Goal: Task Accomplishment & Management: Manage account settings

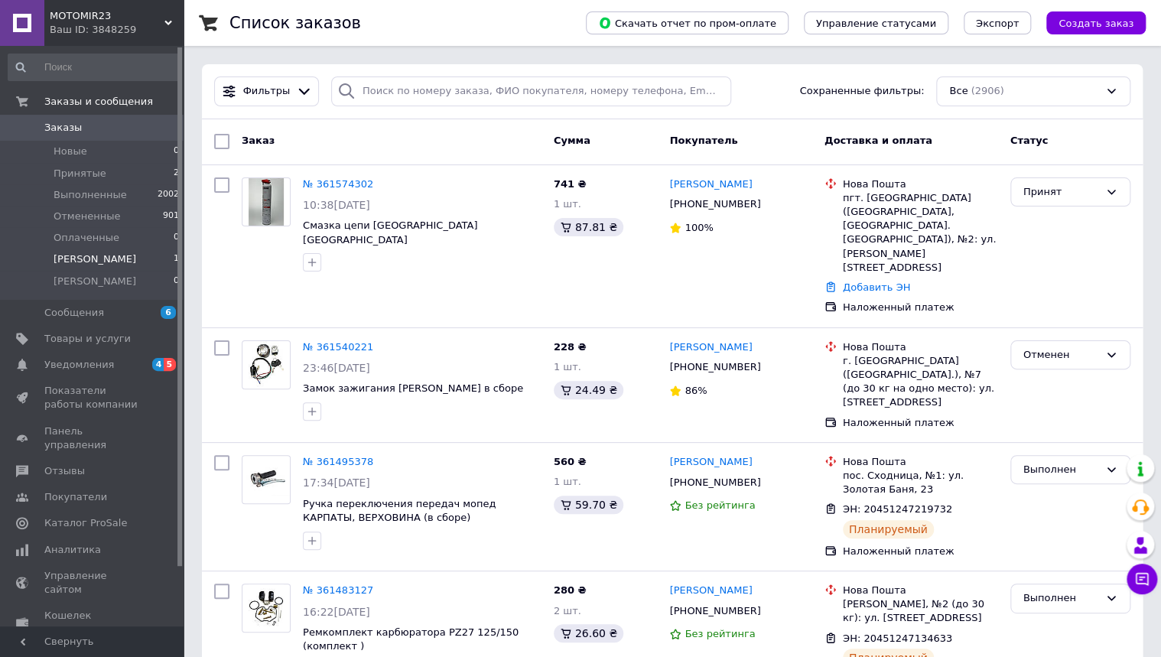
click at [86, 259] on li "[PERSON_NAME] 1" at bounding box center [94, 259] width 188 height 21
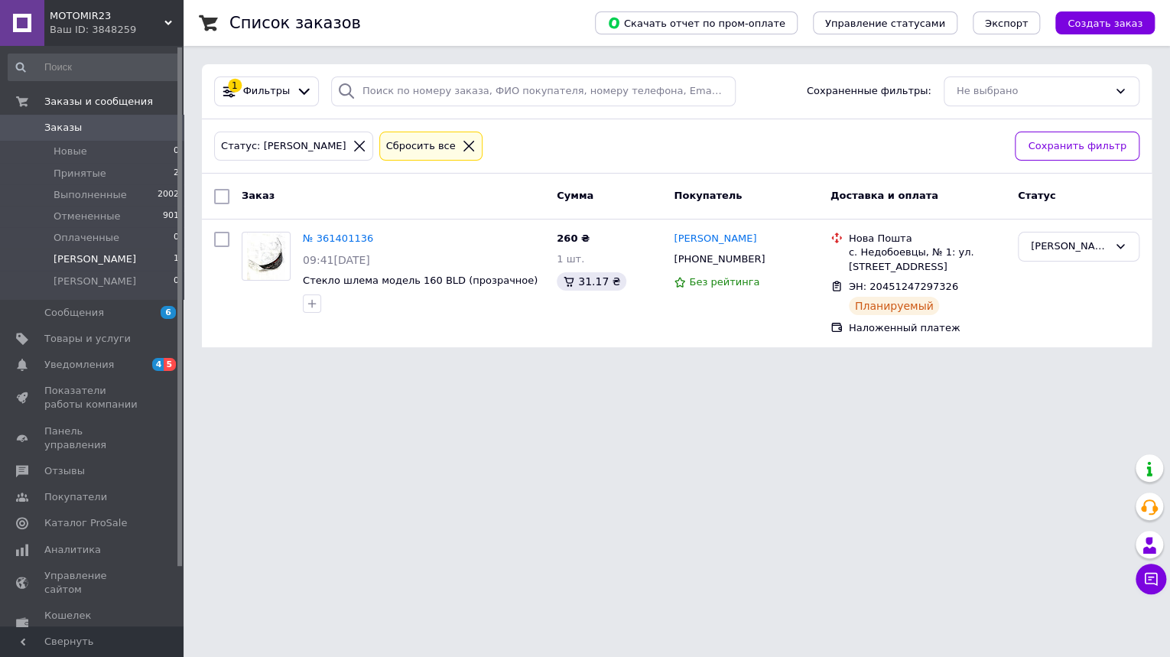
click at [459, 141] on div at bounding box center [469, 146] width 20 height 14
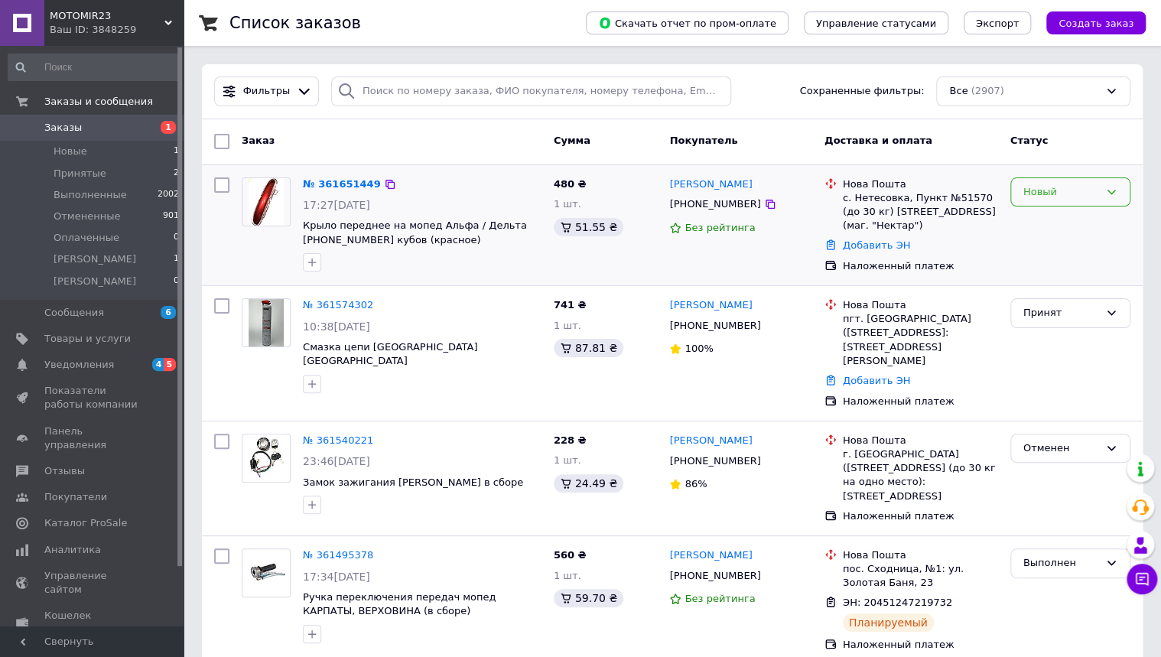
click at [1104, 190] on div "Новый" at bounding box center [1071, 192] width 120 height 30
click at [1085, 233] on li "Принят" at bounding box center [1070, 224] width 119 height 28
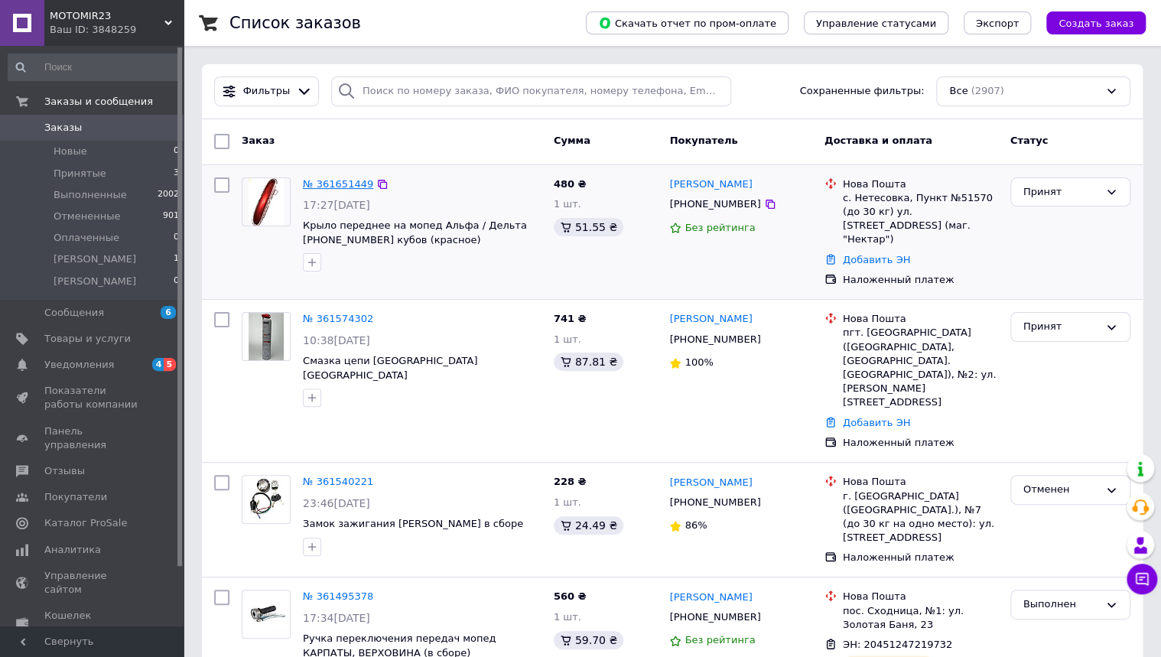
click at [358, 178] on link "№ 361651449" at bounding box center [338, 183] width 70 height 11
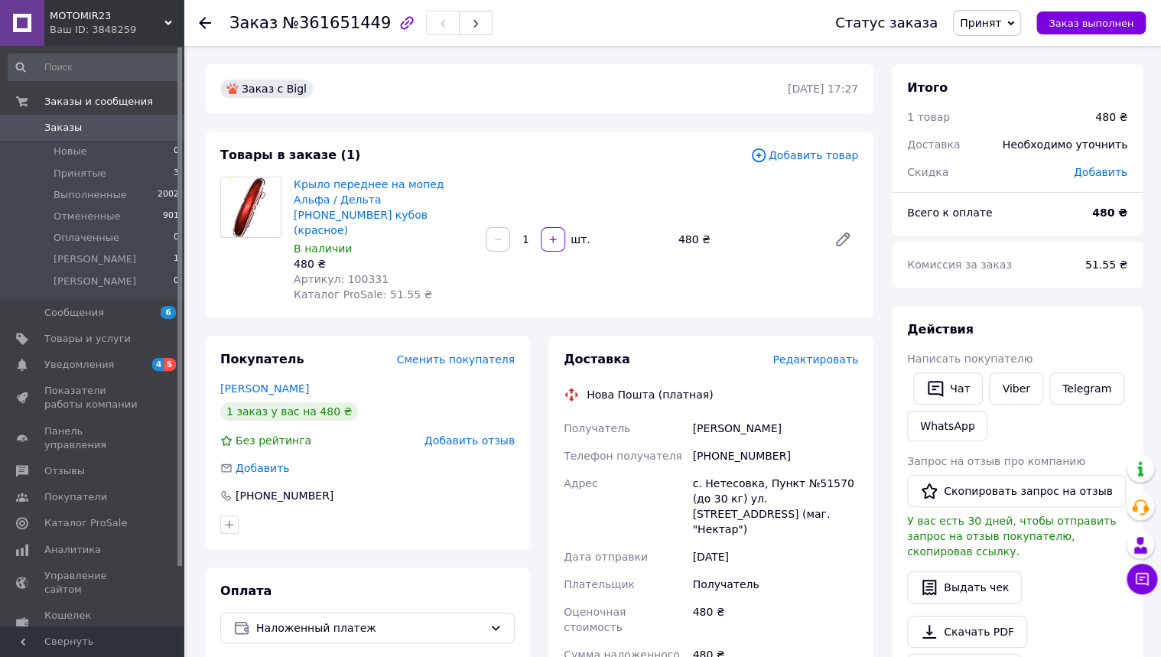
click at [819, 353] on span "Редактировать" at bounding box center [816, 359] width 86 height 12
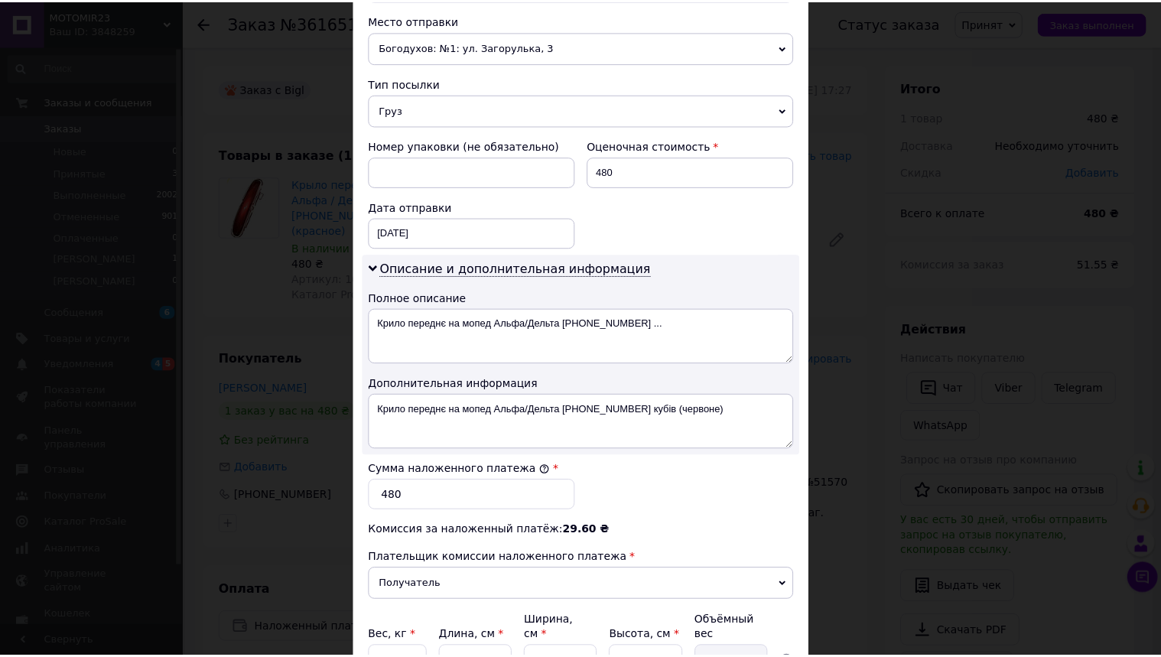
scroll to position [676, 0]
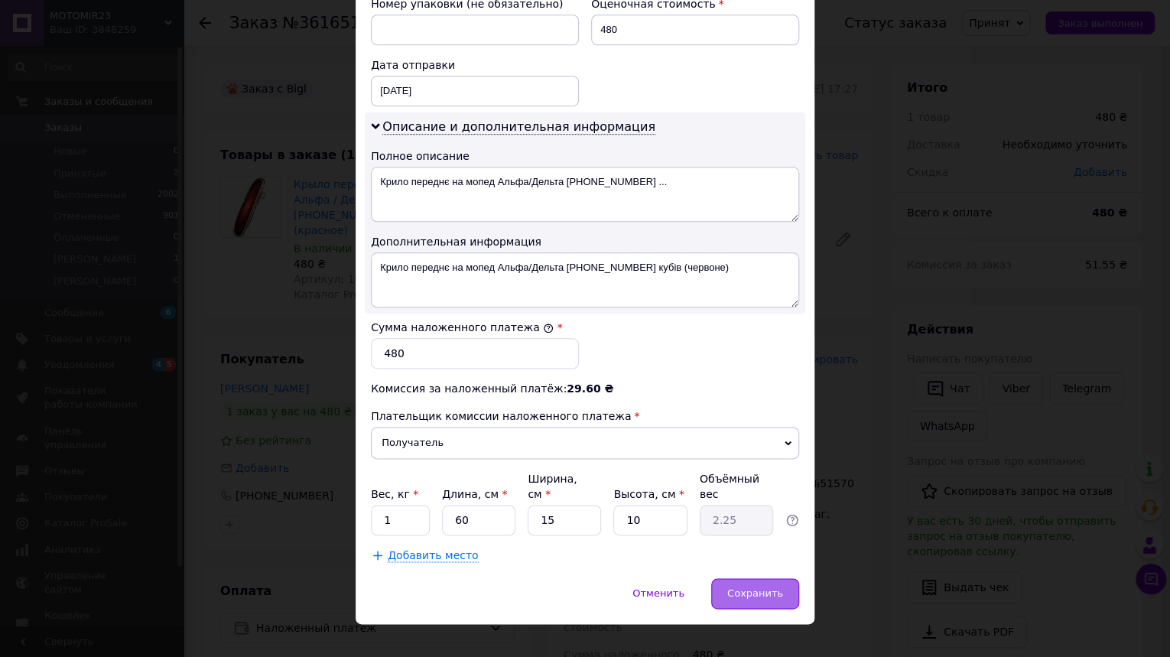
click at [750, 587] on span "Сохранить" at bounding box center [755, 592] width 56 height 11
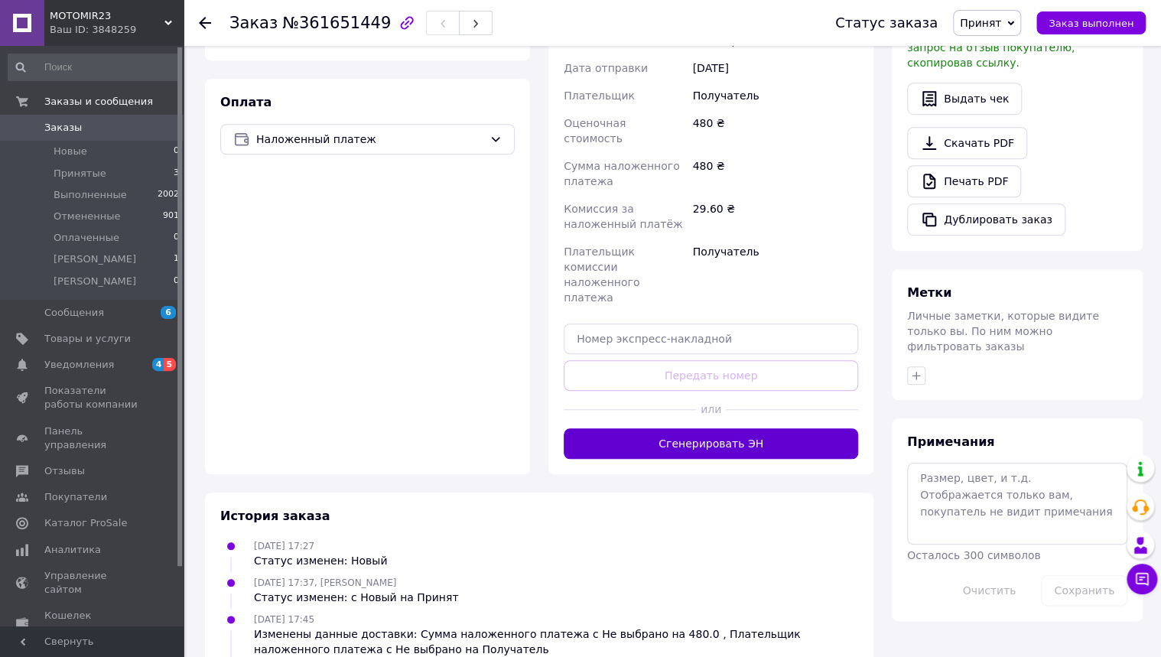
scroll to position [490, 0]
click at [738, 428] on button "Сгенерировать ЭН" at bounding box center [711, 443] width 295 height 31
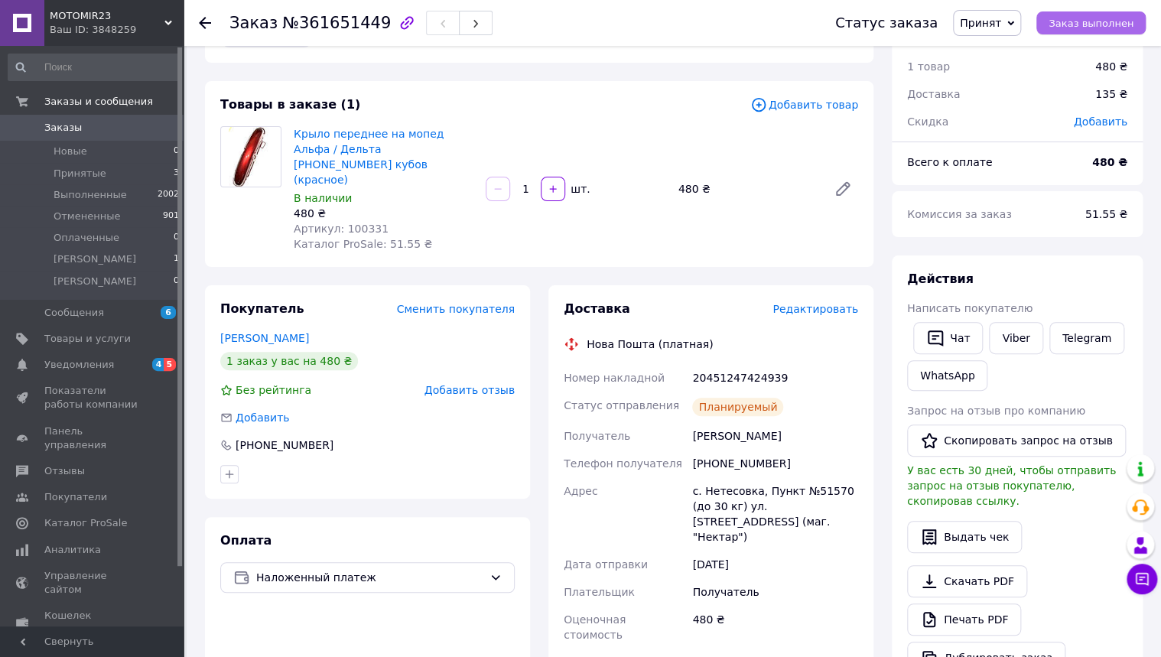
scroll to position [0, 0]
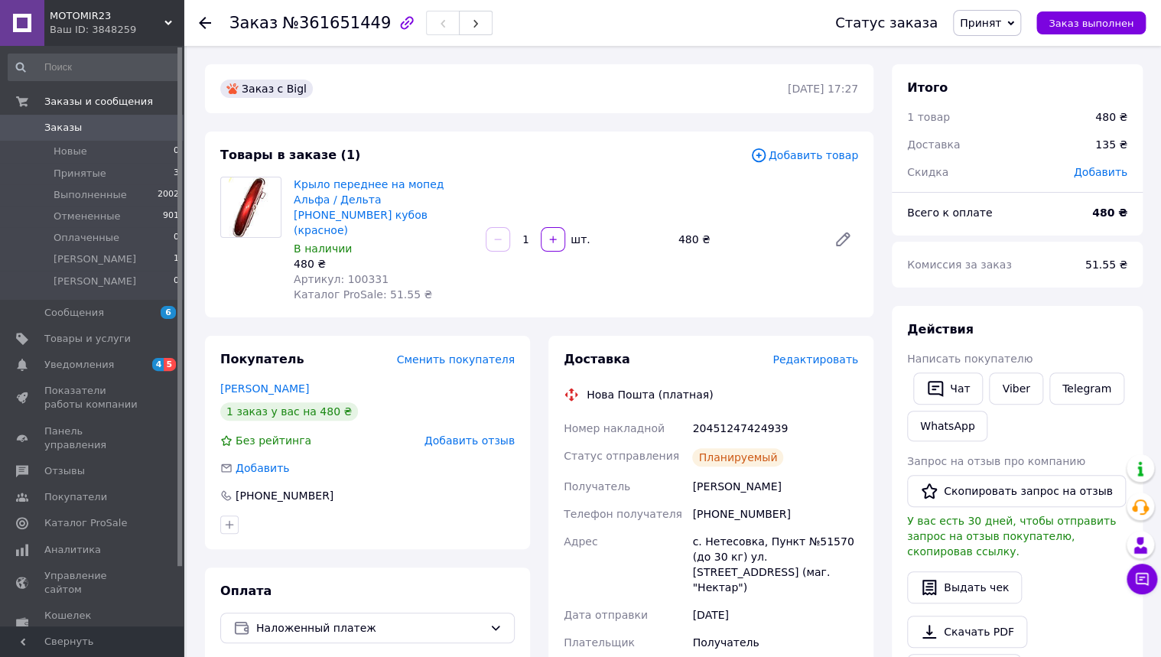
click at [1018, 18] on span "Принят" at bounding box center [987, 23] width 68 height 26
click at [1009, 116] on li "[PERSON_NAME]" at bounding box center [1003, 122] width 98 height 23
click at [203, 21] on icon at bounding box center [205, 23] width 12 height 12
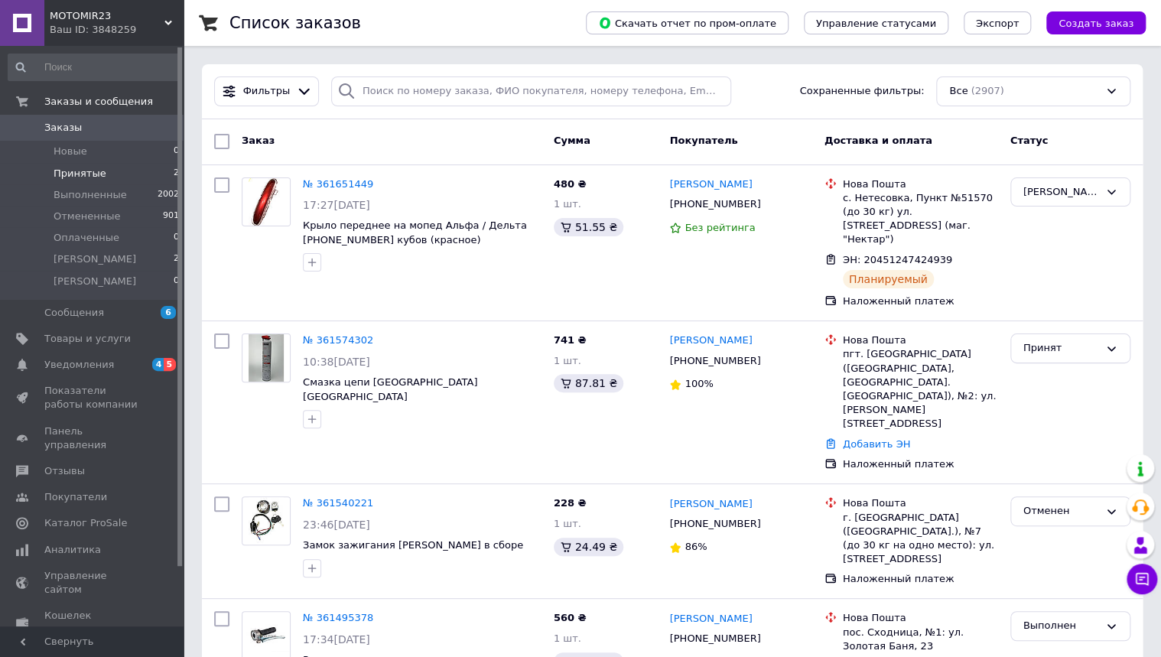
click at [78, 172] on span "Принятые" at bounding box center [80, 174] width 53 height 14
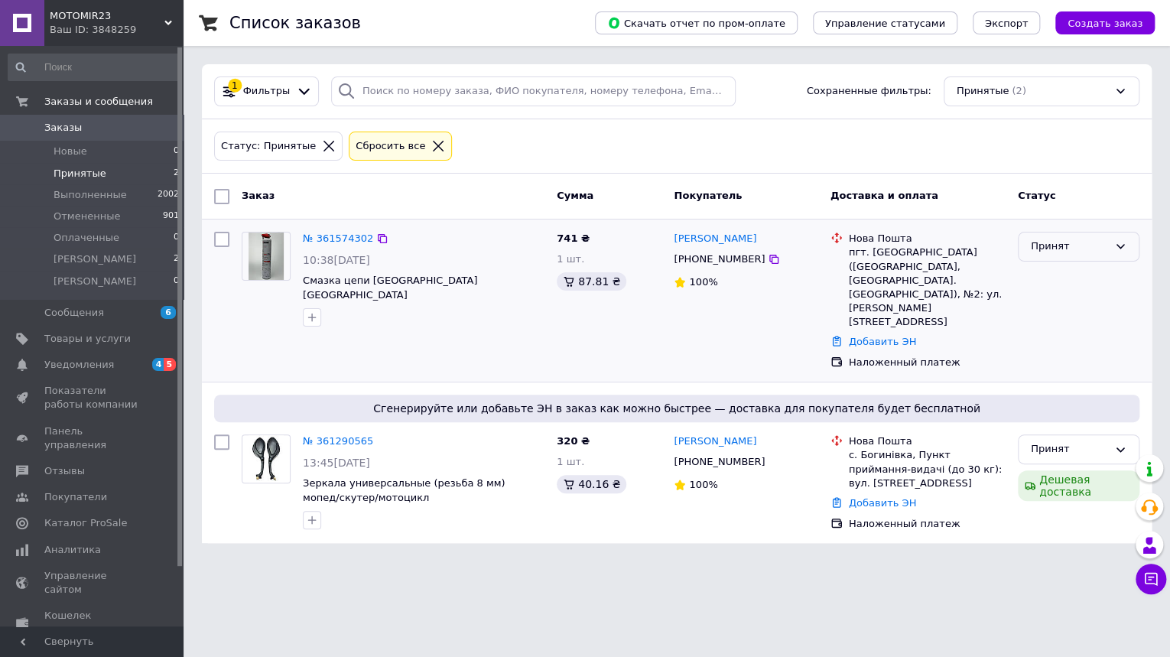
click at [1122, 251] on icon at bounding box center [1121, 246] width 12 height 12
click at [1066, 369] on li "[PERSON_NAME]" at bounding box center [1079, 362] width 120 height 28
click at [332, 233] on link "№ 361574302" at bounding box center [338, 238] width 70 height 11
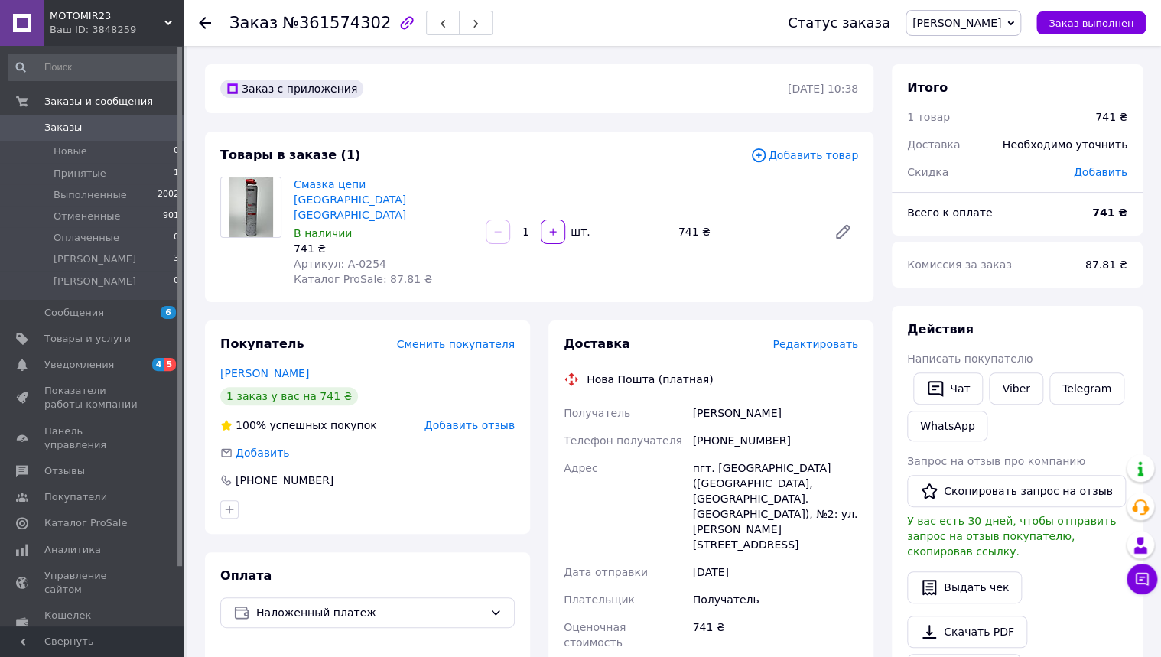
click at [813, 338] on span "Редактировать" at bounding box center [816, 344] width 86 height 12
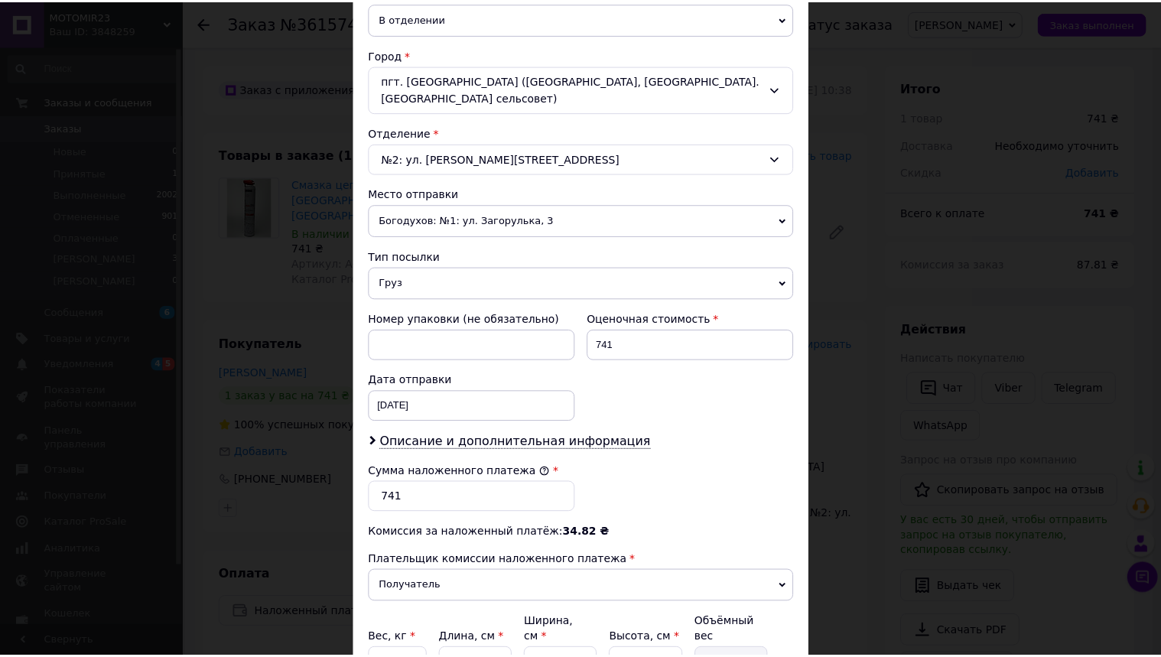
scroll to position [522, 0]
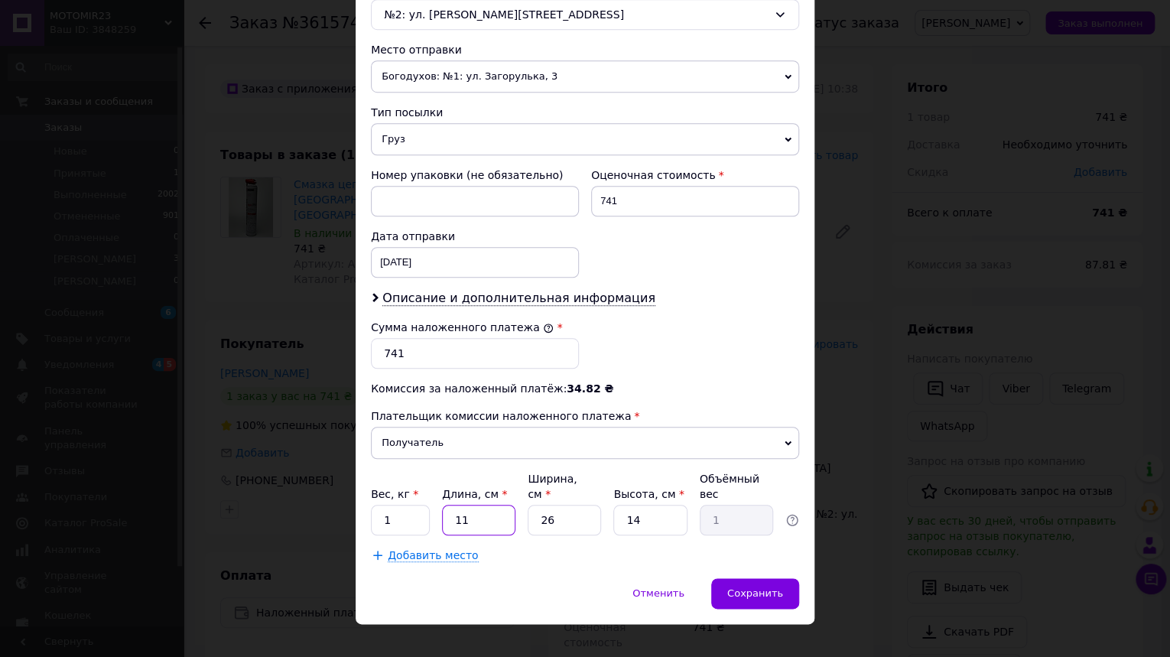
click at [465, 505] on input "11" at bounding box center [478, 520] width 73 height 31
type input "1"
type input "0.1"
type input "2"
type input "0.18"
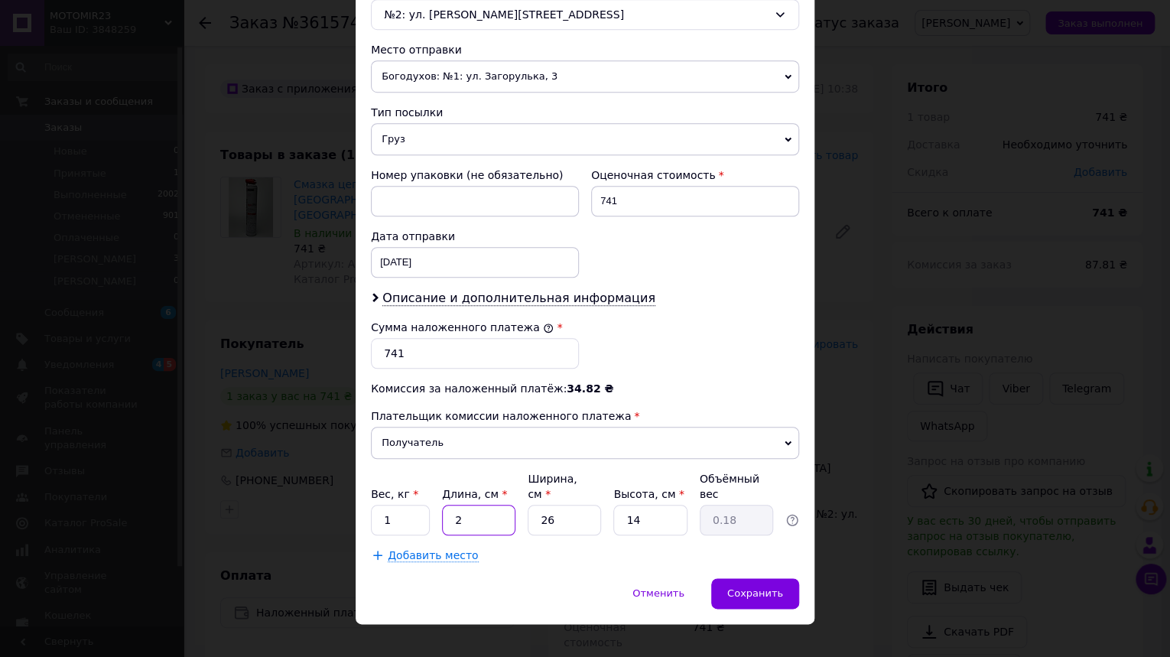
type input "20"
type input "1.82"
type input "20"
click at [578, 509] on input "26" at bounding box center [564, 520] width 73 height 31
type input "2"
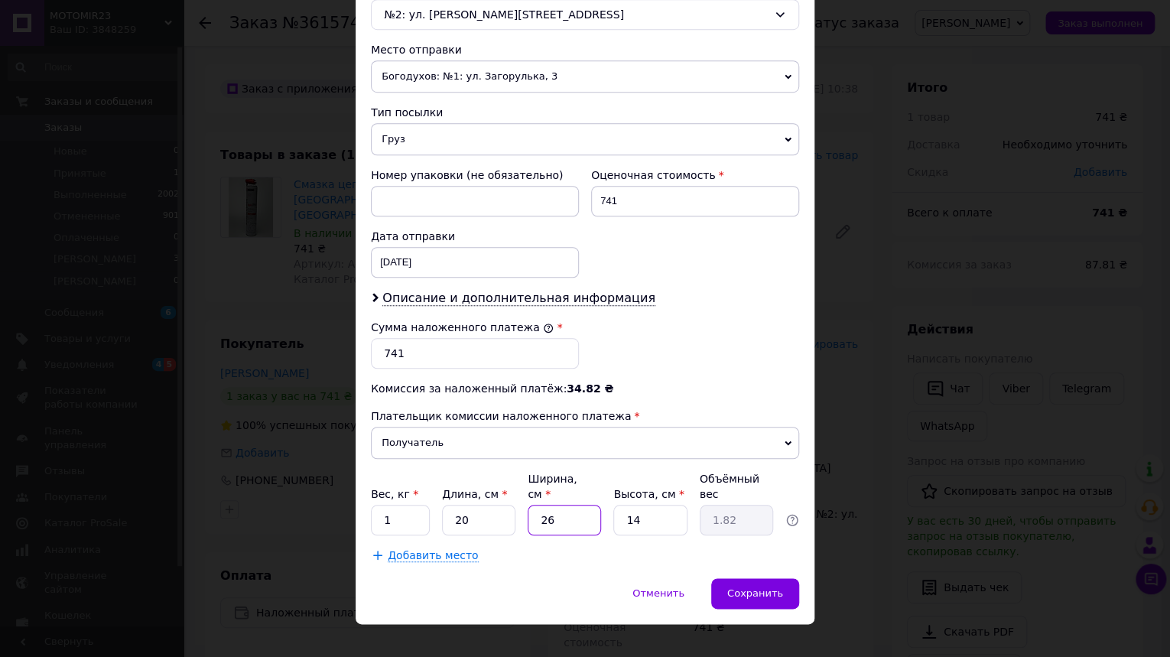
type input "0.14"
type input "1"
type input "0.1"
type input "12"
type input "0.84"
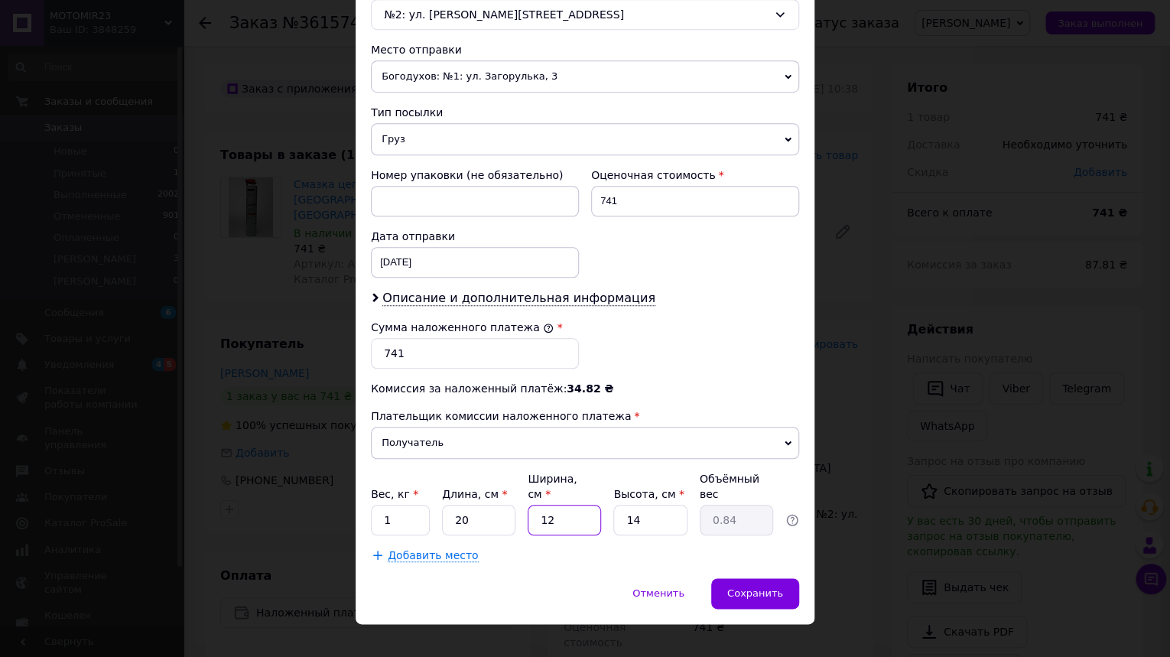
type input "12"
click at [658, 505] on input "14" at bounding box center [650, 520] width 73 height 31
type input "1"
type input "0.1"
type input "16"
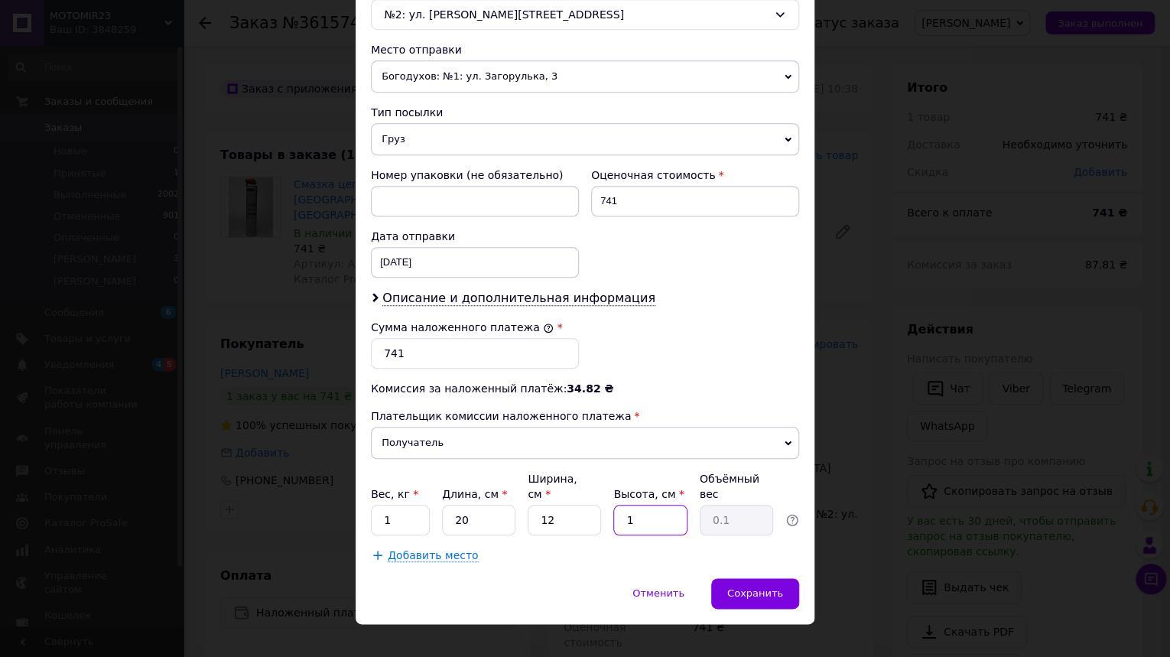
type input "0.96"
type input "16"
click at [742, 587] on span "Сохранить" at bounding box center [755, 592] width 56 height 11
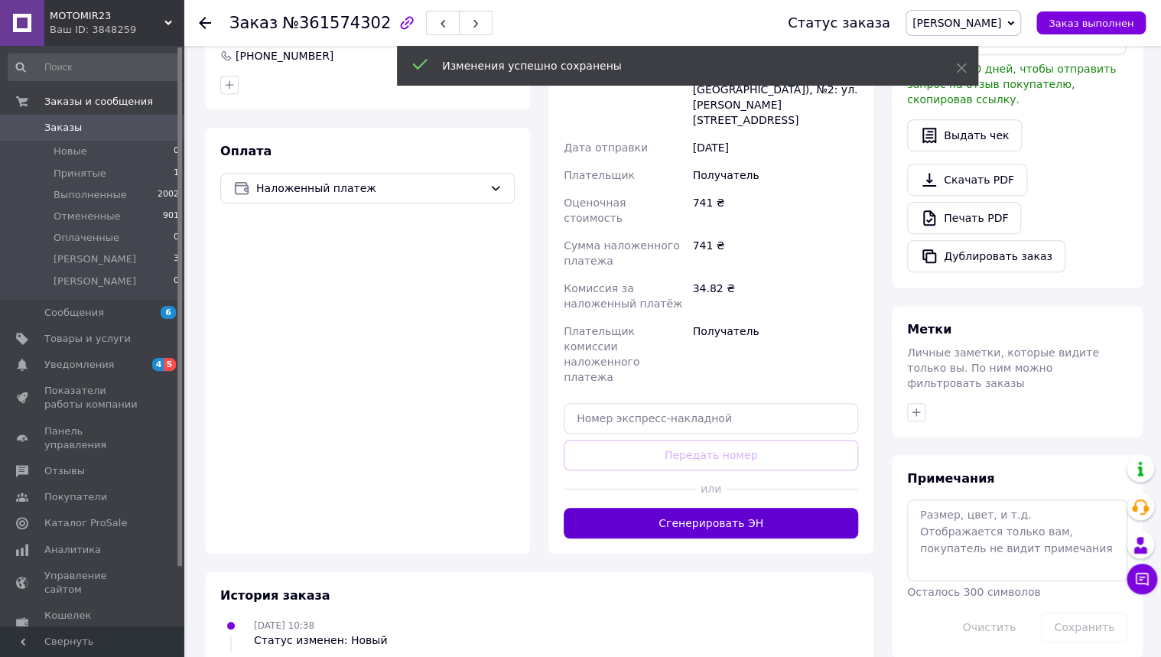
scroll to position [438, 0]
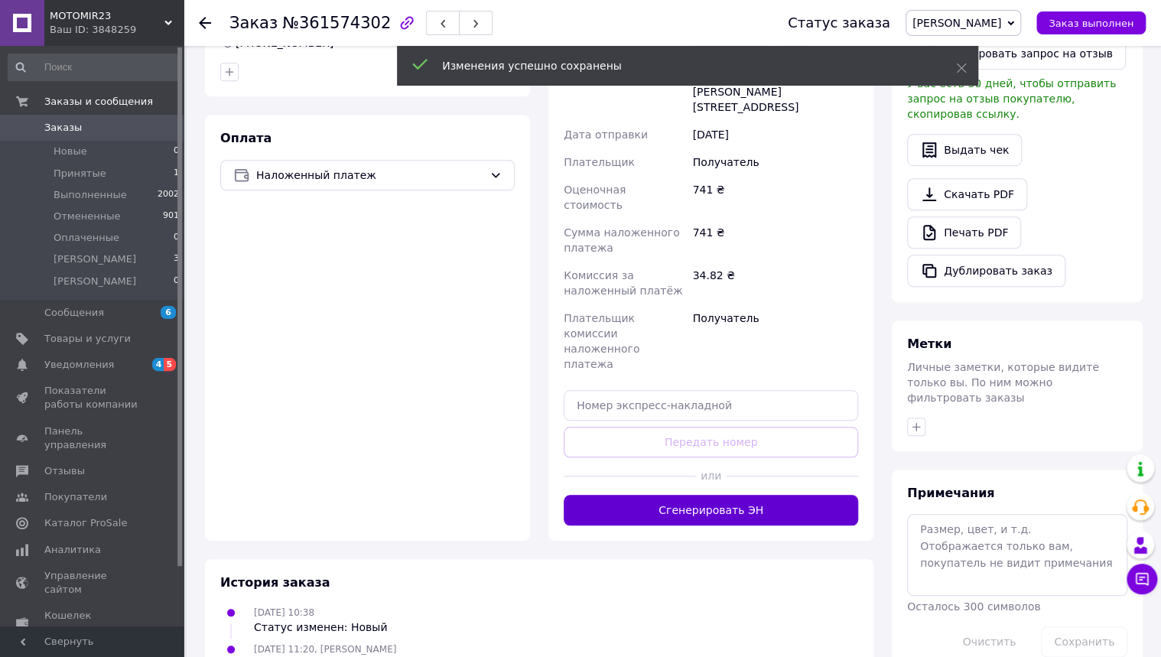
click at [687, 495] on button "Сгенерировать ЭН" at bounding box center [711, 510] width 295 height 31
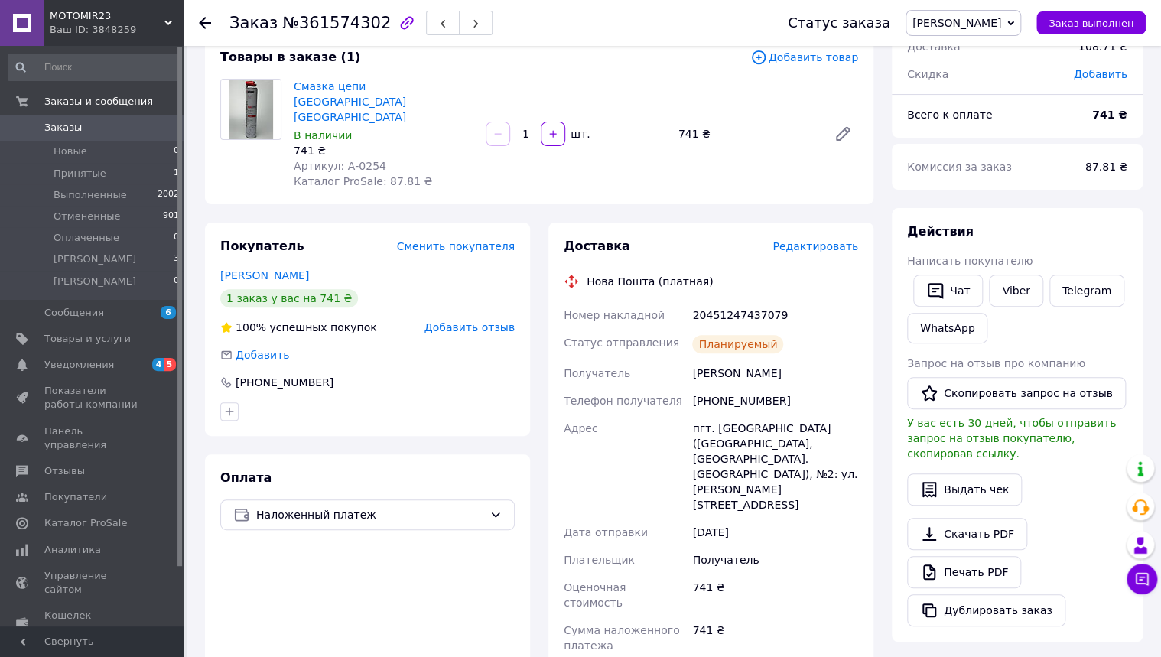
scroll to position [0, 0]
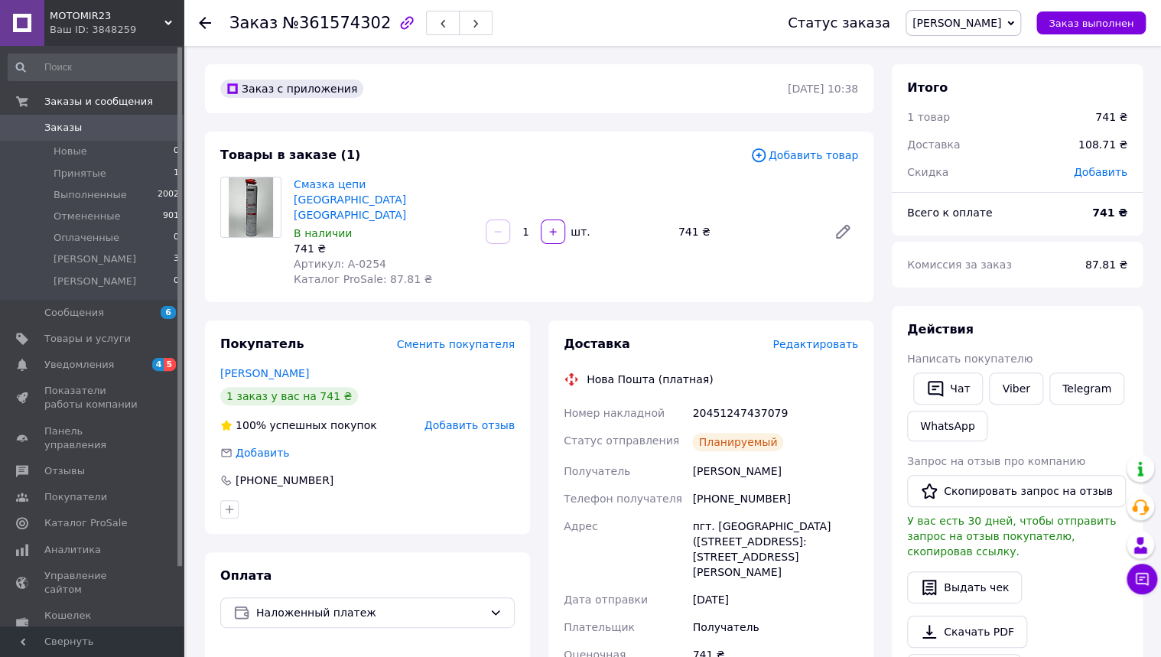
click at [208, 18] on icon at bounding box center [205, 23] width 12 height 12
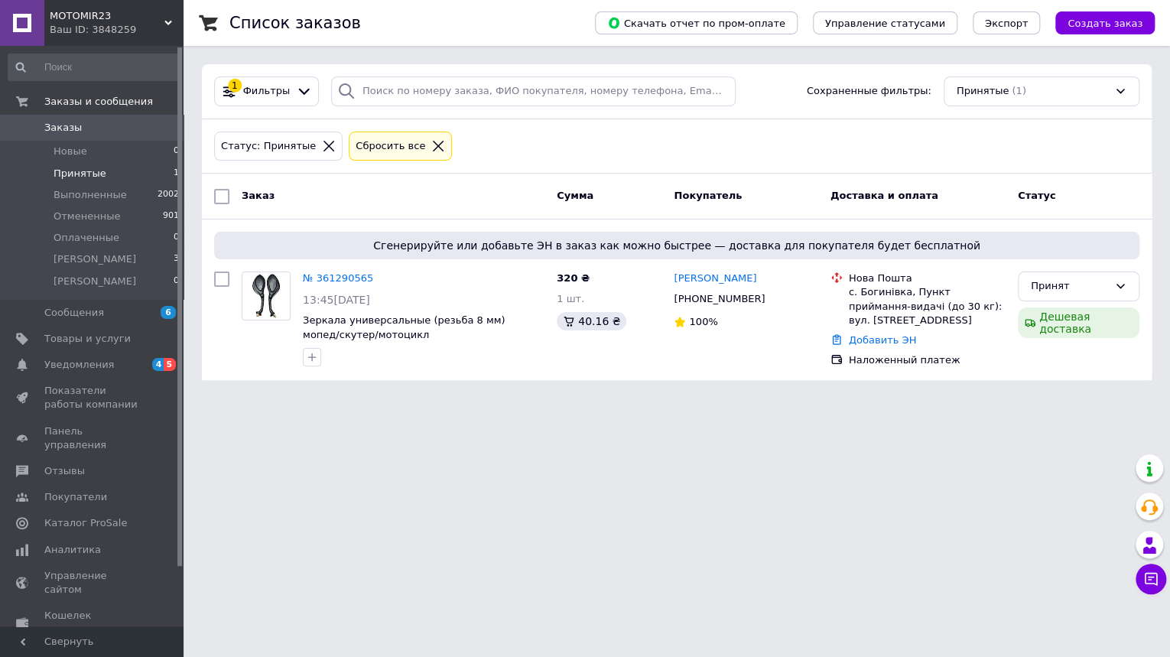
click at [431, 141] on icon at bounding box center [438, 146] width 14 height 14
